Goal: Information Seeking & Learning: Learn about a topic

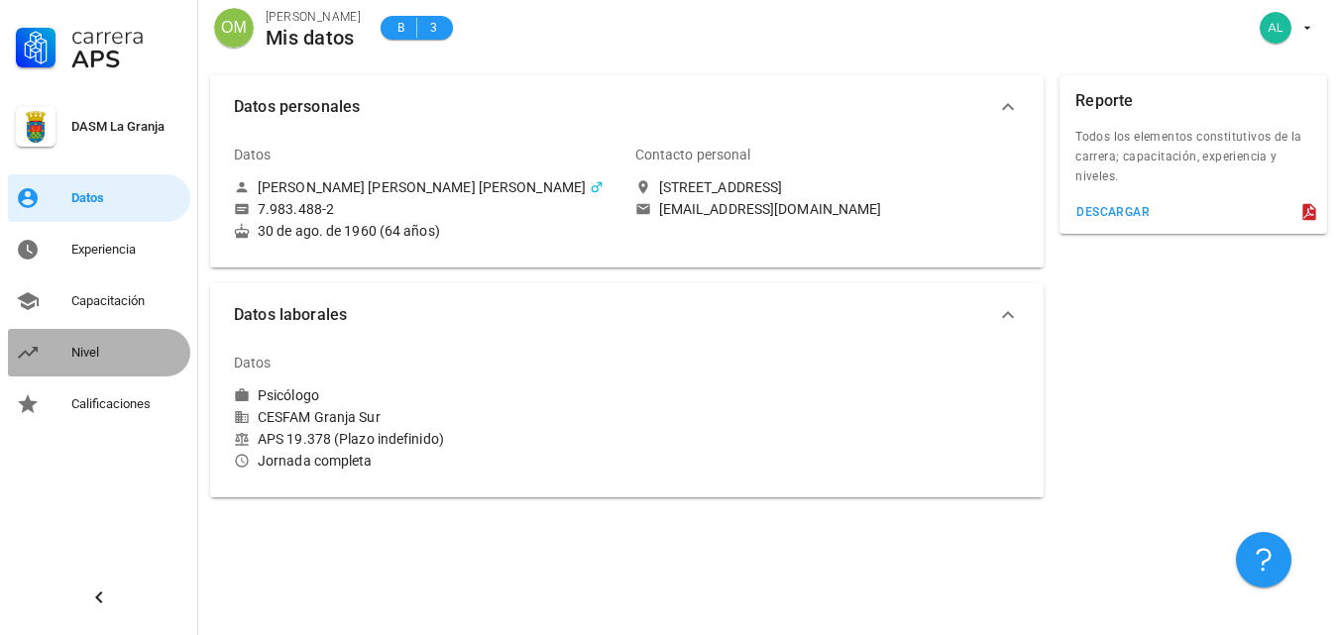
click at [95, 351] on div "Nivel" at bounding box center [126, 353] width 111 height 16
